Goal: Find specific page/section: Find specific page/section

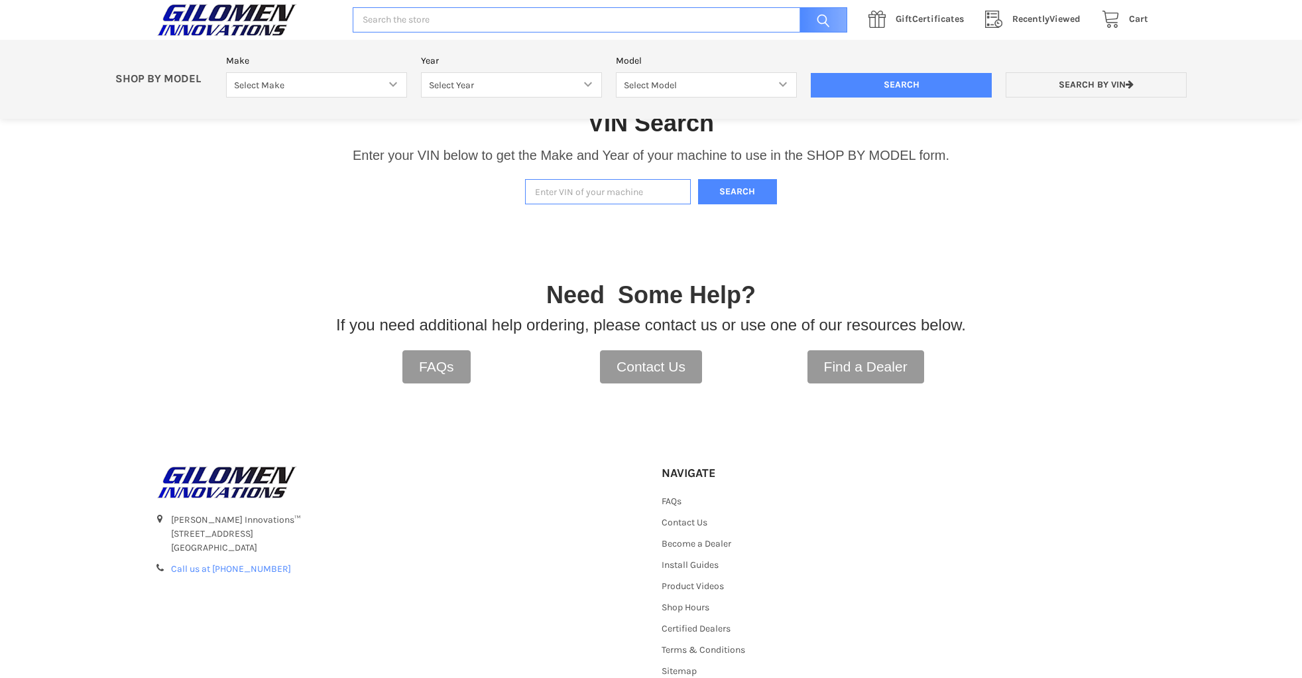
click at [543, 194] on input "Enter VIN of your machine" at bounding box center [608, 192] width 166 height 26
type input "[US_VEHICLE_IDENTIFICATION_NUMBER]"
click at [742, 193] on button "Search" at bounding box center [738, 192] width 80 height 26
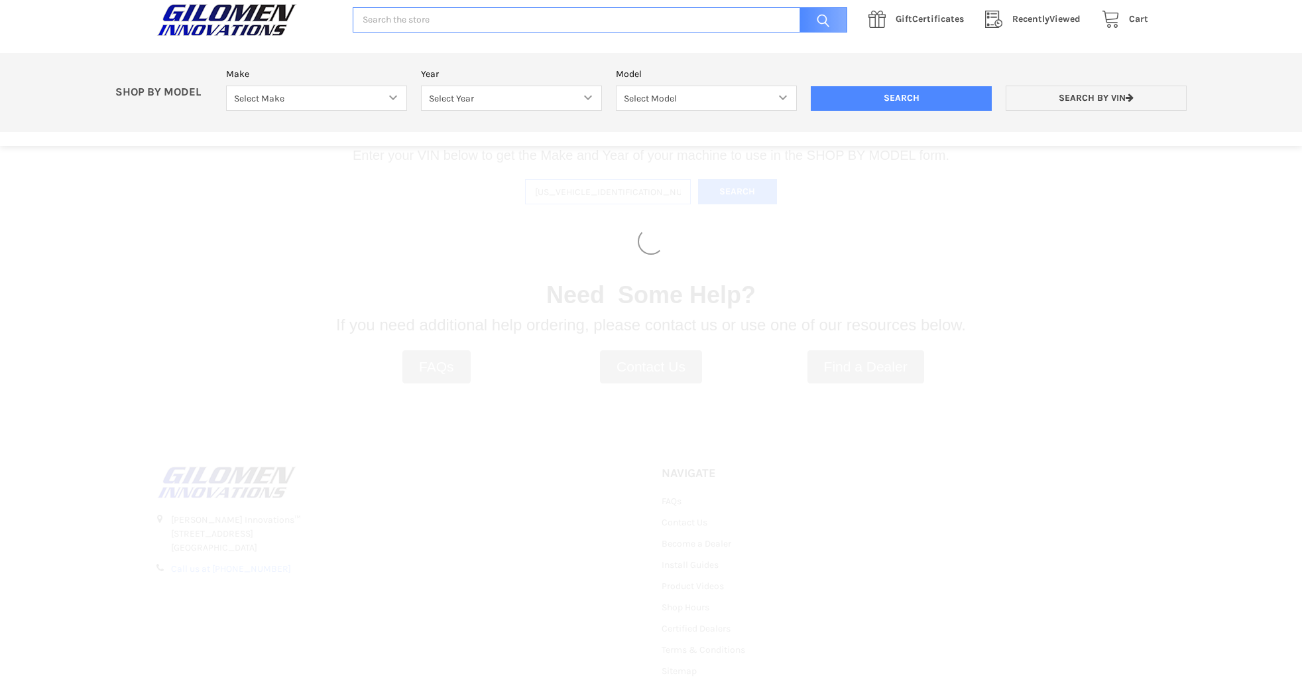
select select "358"
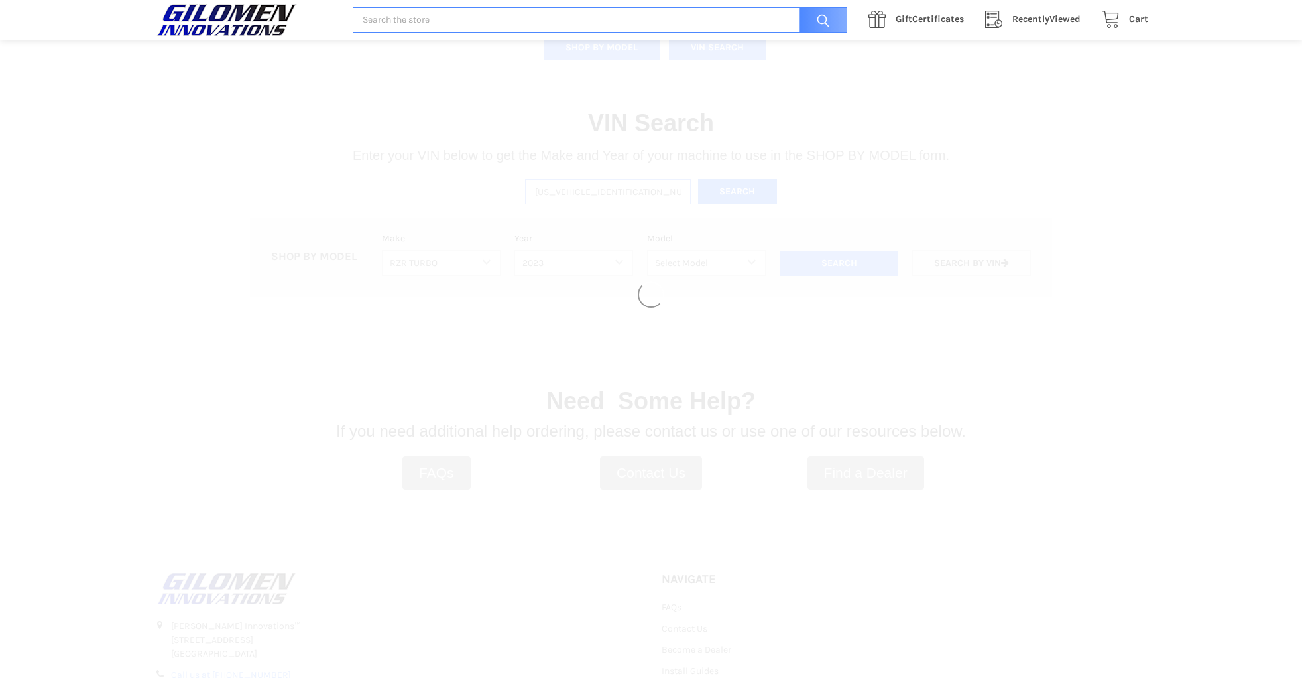
select select "560"
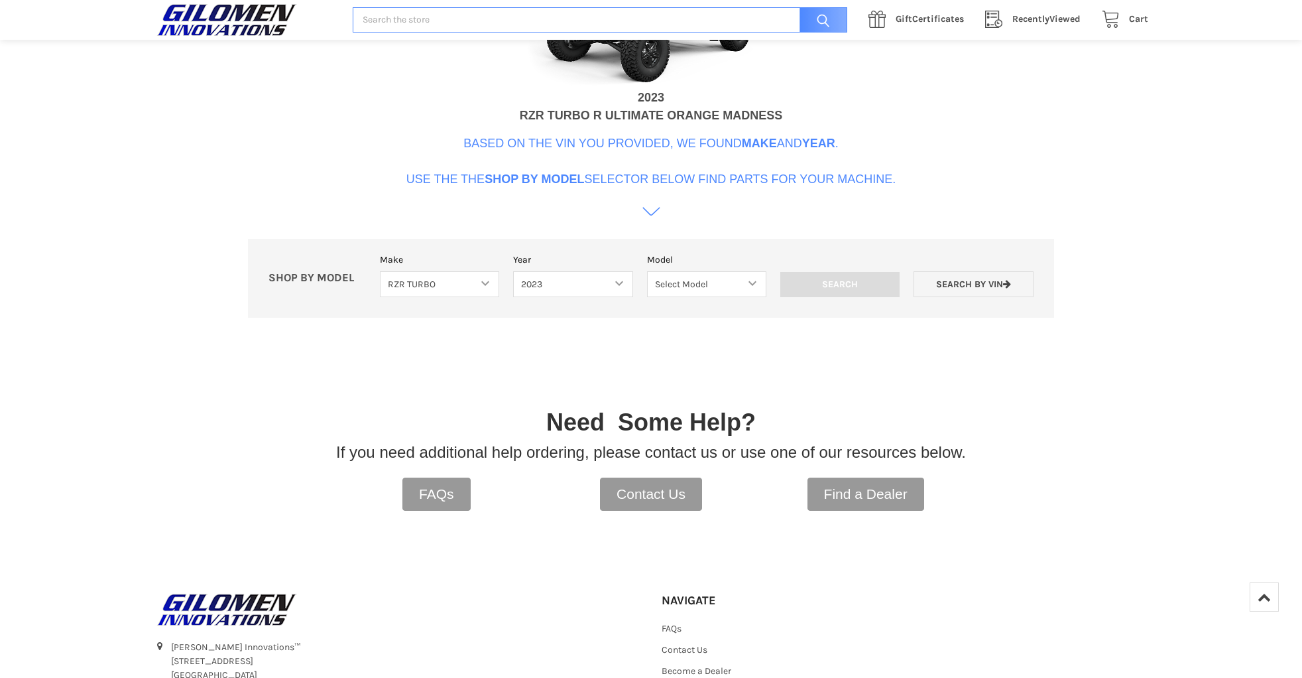
scroll to position [598, 0]
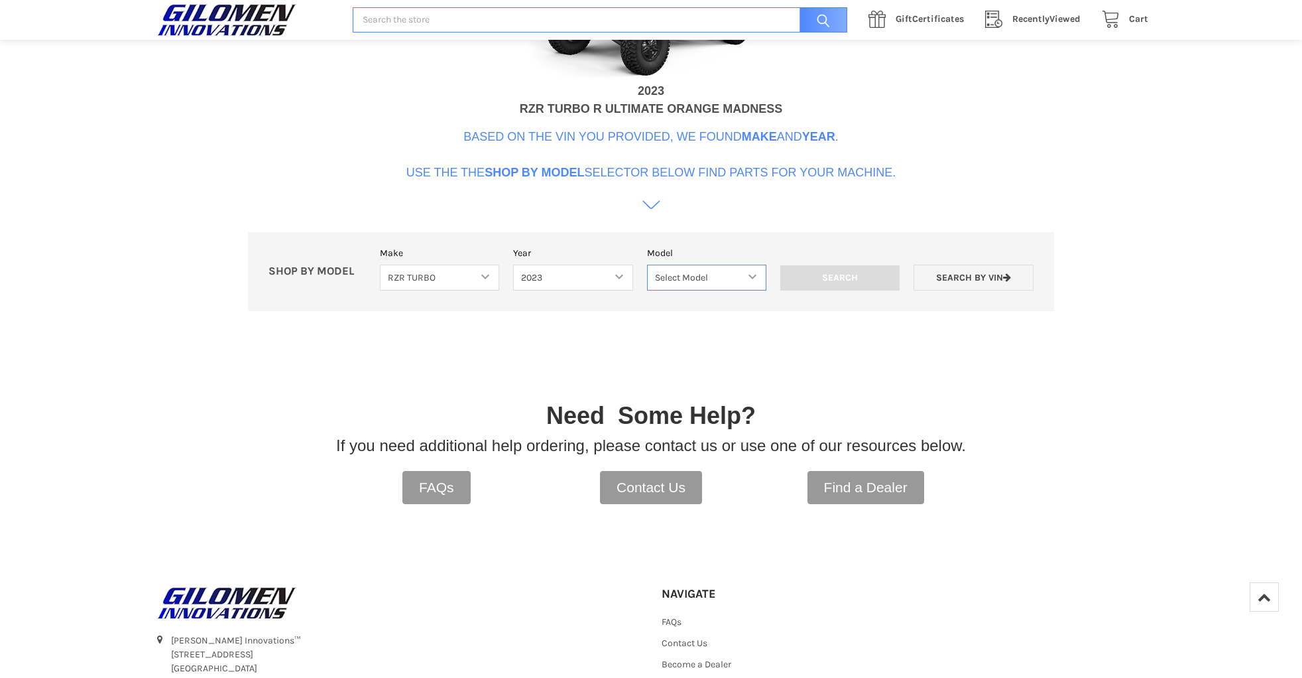
click at [754, 275] on select "Select Model RZR Pro XP RZR Pro XP 4 RZR Turbo R RZR Turbo R 4" at bounding box center [706, 278] width 119 height 26
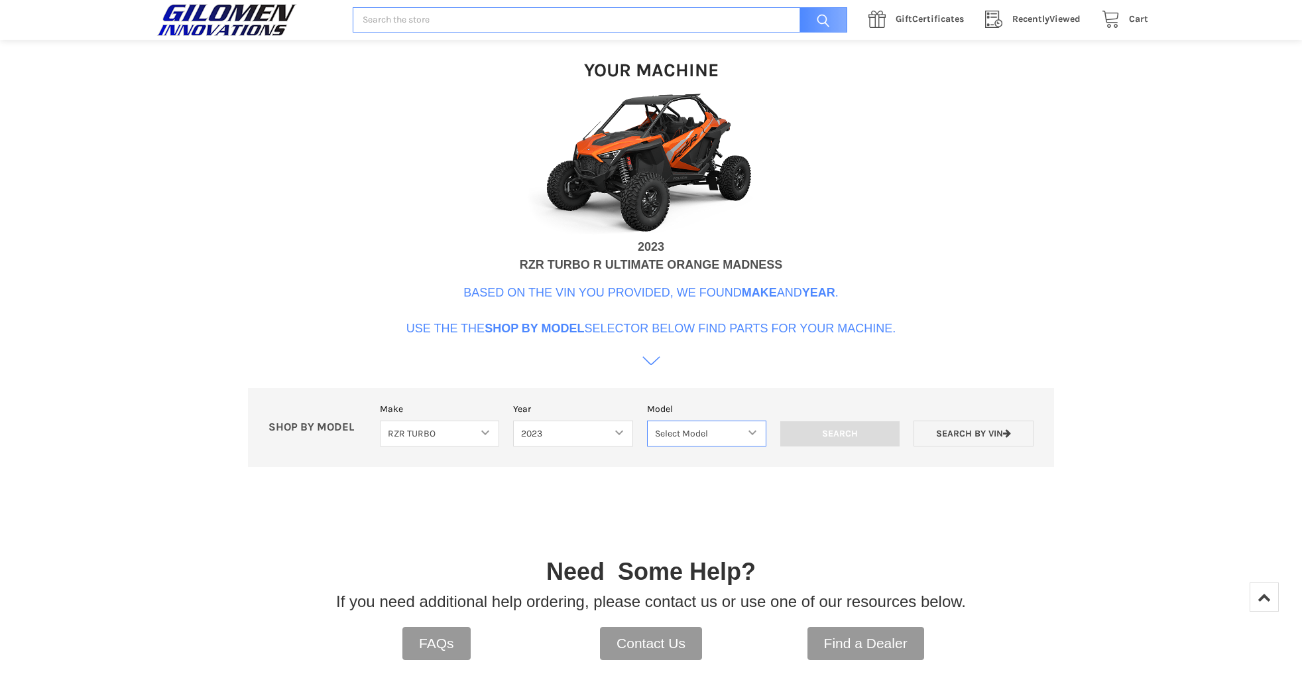
scroll to position [399, 0]
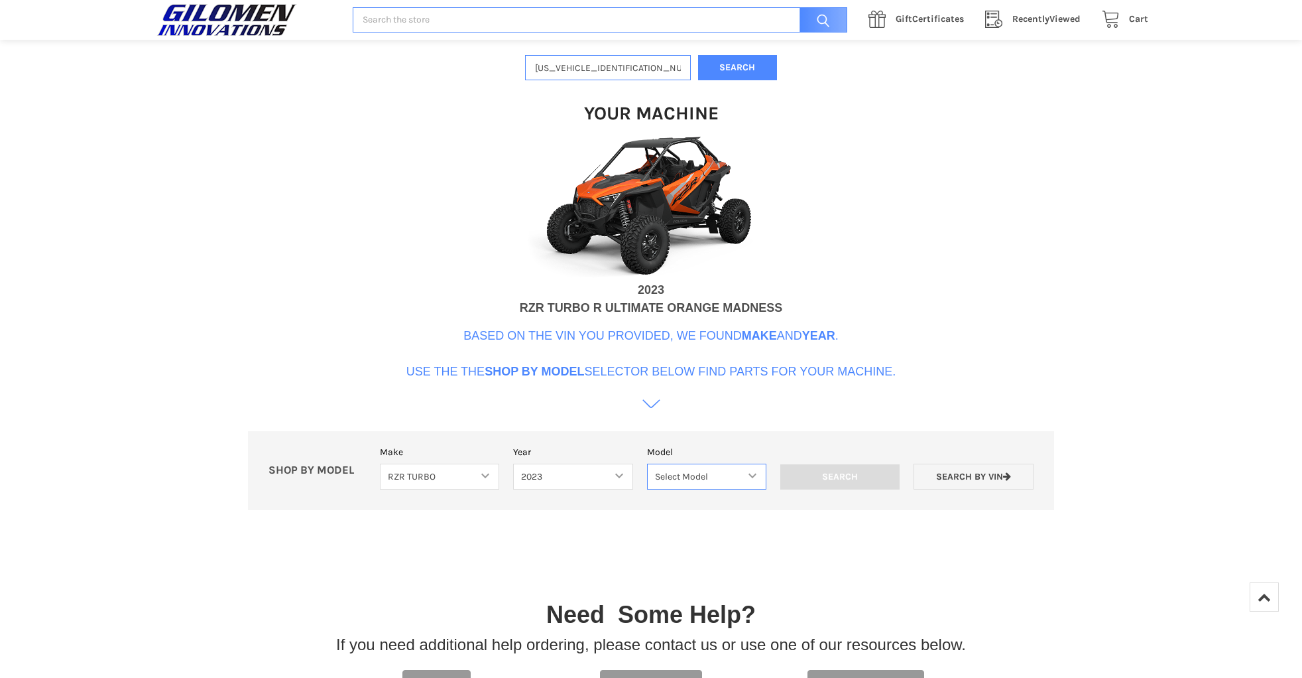
click at [758, 470] on select "Select Model RZR Pro XP RZR Pro XP 4 RZR Turbo R RZR Turbo R 4" at bounding box center [706, 477] width 119 height 26
select select "563"
click at [647, 464] on select "Select Model RZR Pro XP RZR Pro XP 4 RZR Turbo R RZR Turbo R 4" at bounding box center [706, 477] width 119 height 26
click at [865, 482] on input "Search" at bounding box center [840, 476] width 119 height 25
